Goal: Entertainment & Leisure: Consume media (video, audio)

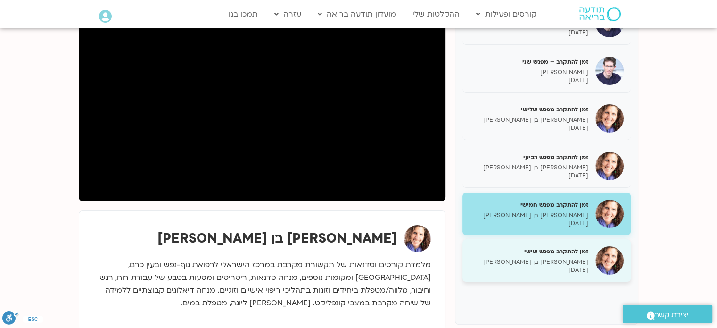
click at [575, 262] on p "[PERSON_NAME] בן [PERSON_NAME]" at bounding box center [529, 262] width 119 height 8
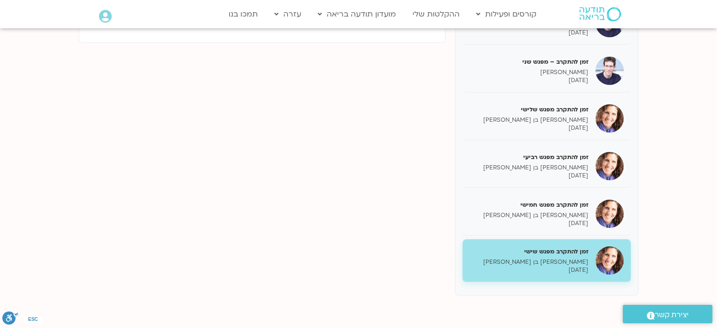
click at [571, 261] on p "[PERSON_NAME] בן [PERSON_NAME]" at bounding box center [529, 262] width 119 height 8
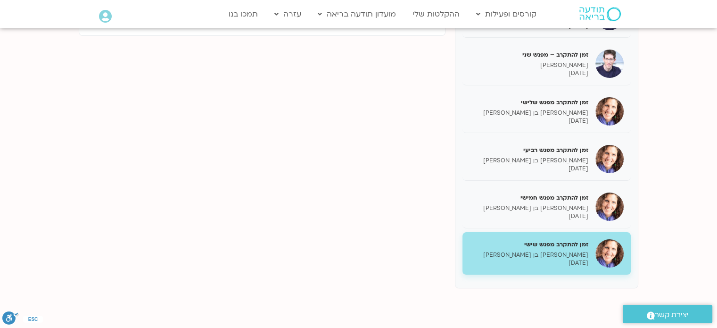
scroll to position [116, 0]
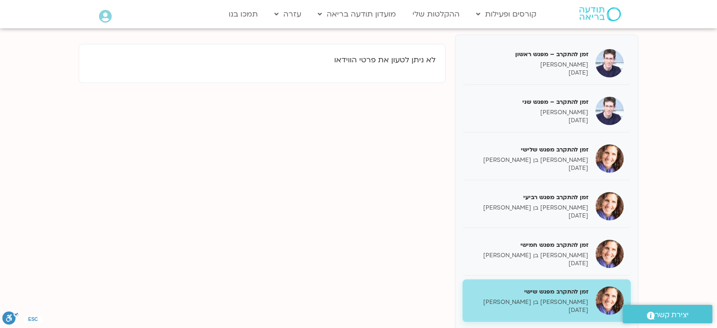
click at [610, 296] on img at bounding box center [609, 300] width 28 height 28
click at [399, 259] on div "זמן להתקרב – מפגש ראשון [PERSON_NAME] [DATE] זמן להתקרב – מפגש שני [PERSON_NAME…" at bounding box center [359, 184] width 560 height 301
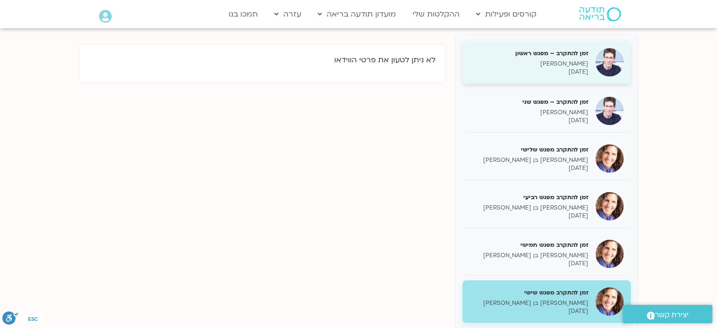
click at [526, 56] on h5 "זמן להתקרב – מפגש ראשון" at bounding box center [529, 53] width 119 height 8
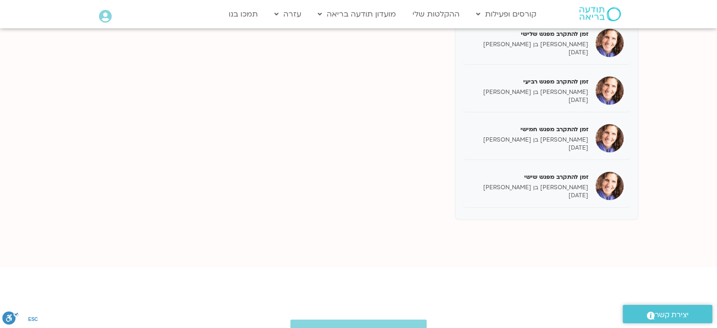
scroll to position [233, 0]
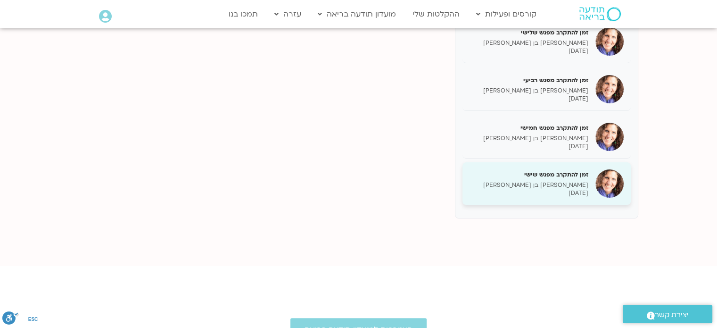
click at [558, 189] on p "[DATE]" at bounding box center [529, 193] width 119 height 8
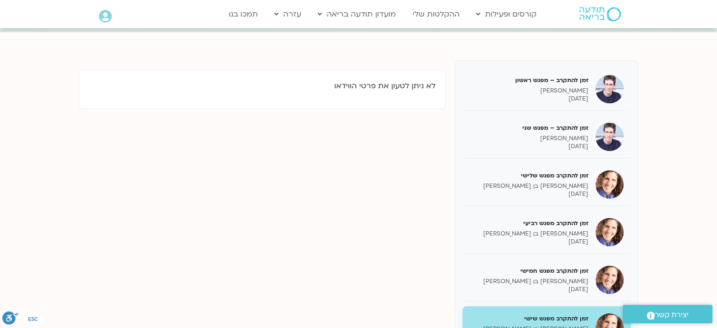
scroll to position [90, 0]
click at [335, 90] on p "לא ניתן לטעון את פרטי הווידאו" at bounding box center [262, 87] width 347 height 13
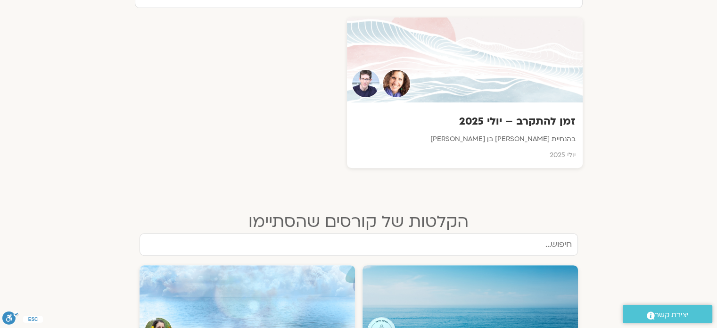
scroll to position [358, 0]
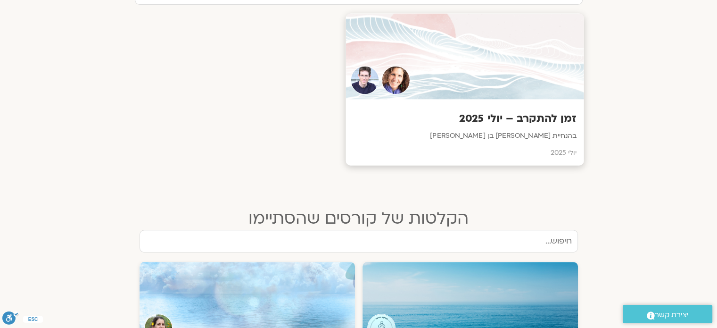
click at [505, 125] on h3 "זמן להתקרב – יולי 2025" at bounding box center [465, 118] width 224 height 15
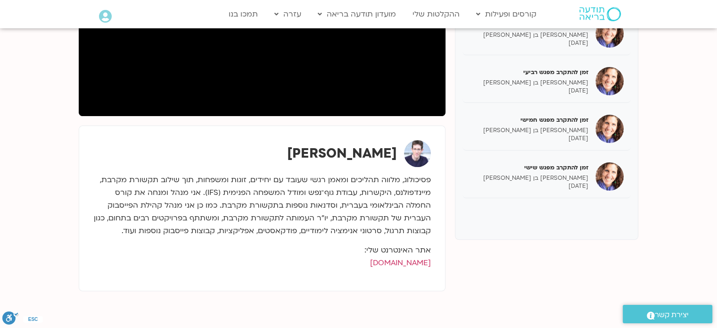
scroll to position [245, 0]
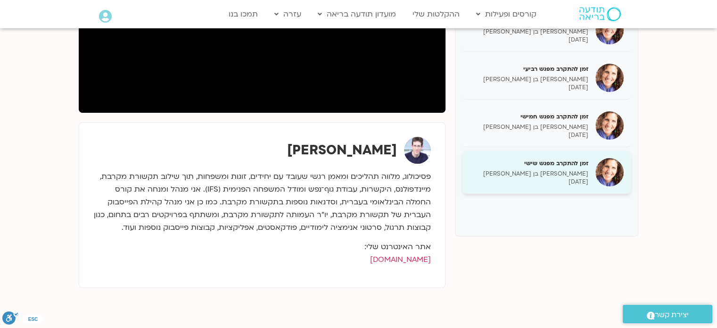
click at [575, 171] on p "[PERSON_NAME] בן [PERSON_NAME]" at bounding box center [529, 174] width 119 height 8
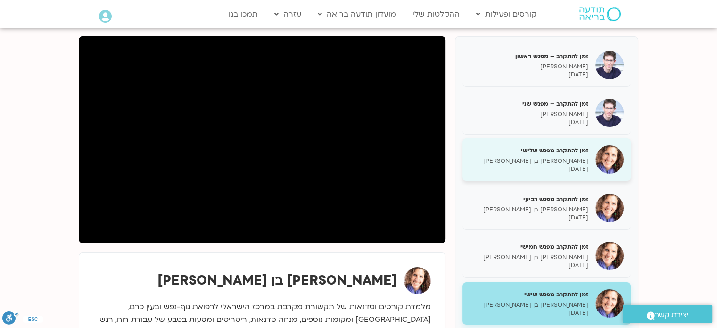
scroll to position [114, 0]
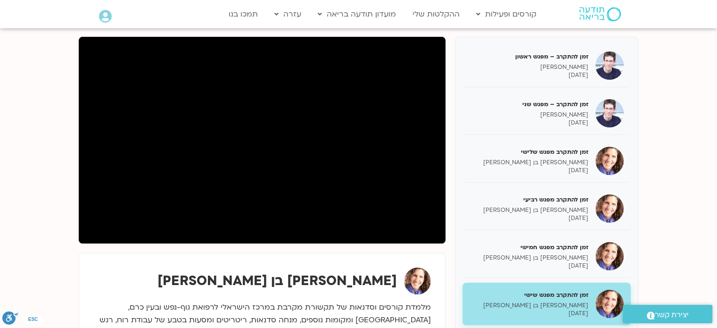
click at [239, 265] on div "[PERSON_NAME] בן [PERSON_NAME]" at bounding box center [262, 313] width 347 height 101
